Goal: Task Accomplishment & Management: Use online tool/utility

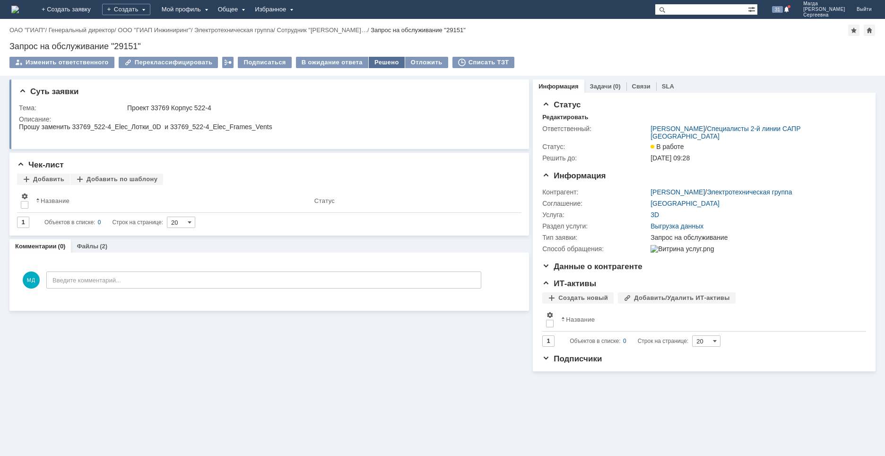
click at [379, 64] on div "Решено" at bounding box center [387, 62] width 36 height 11
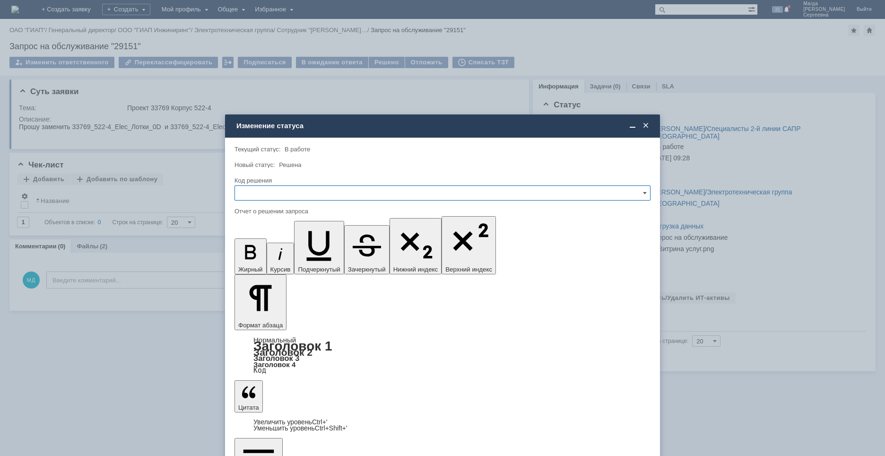
click at [273, 197] on input "text" at bounding box center [442, 192] width 416 height 15
drag, startPoint x: 263, startPoint y: 253, endPoint x: 29, endPoint y: 64, distance: 300.8
click at [263, 253] on span "Решено" at bounding box center [443, 257] width 404 height 8
type input "Решено"
